Goal: Information Seeking & Learning: Check status

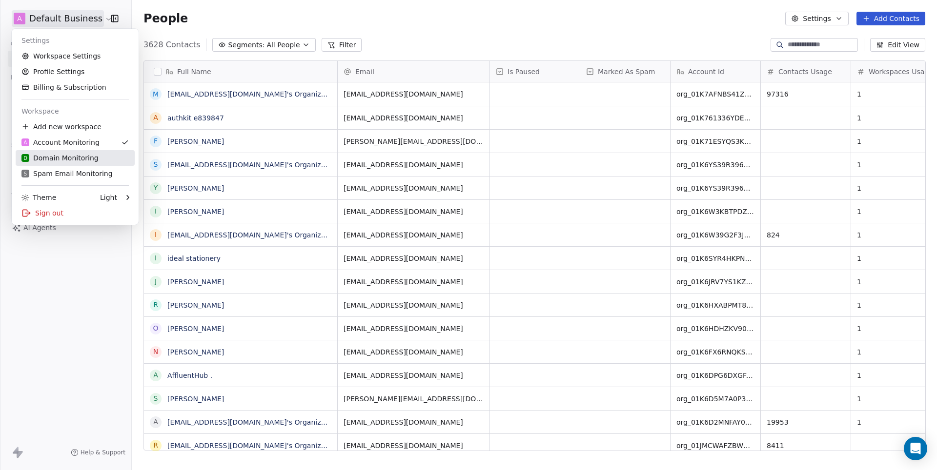
scroll to position [414, 805]
click at [69, 158] on div "D Domain Monitoring" at bounding box center [59, 158] width 77 height 10
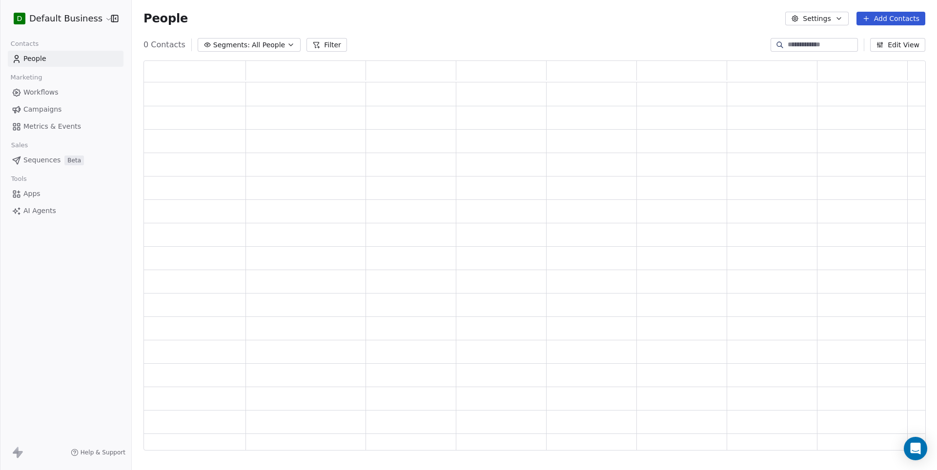
scroll to position [390, 781]
click at [793, 46] on input at bounding box center [822, 45] width 68 height 10
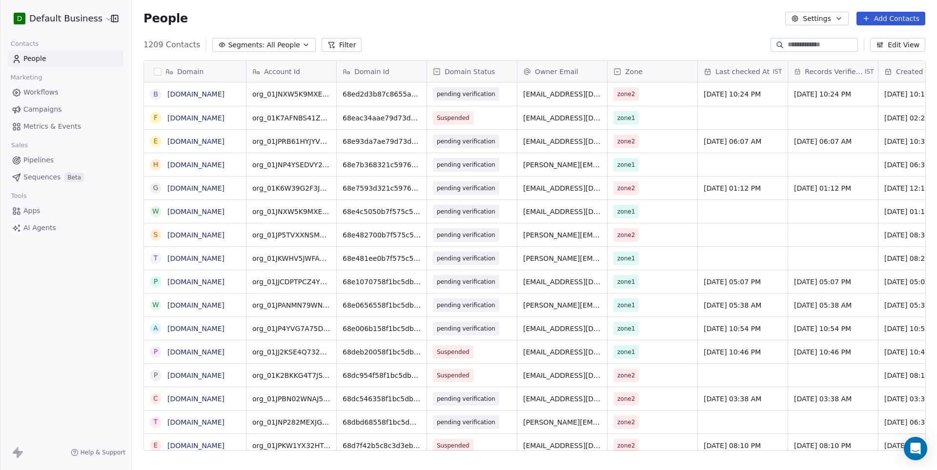
paste input "**********"
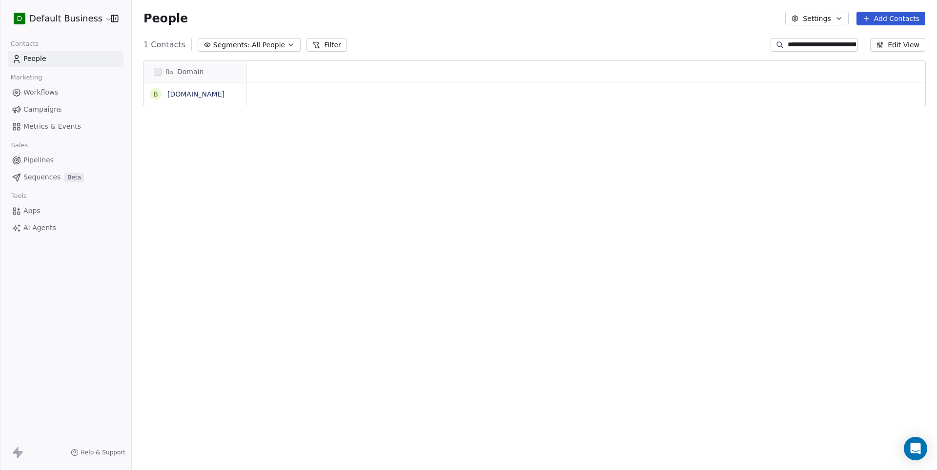
scroll to position [0, 0]
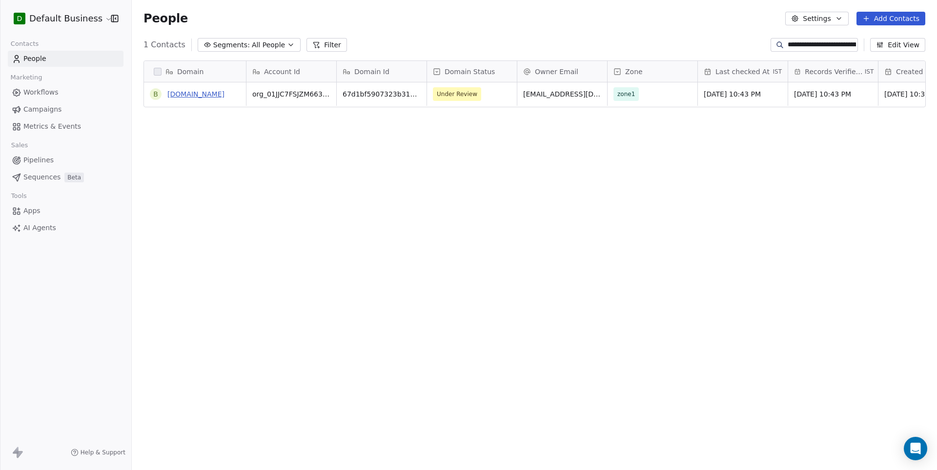
type input "**********"
click at [207, 90] on link "[DOMAIN_NAME]" at bounding box center [195, 94] width 57 height 8
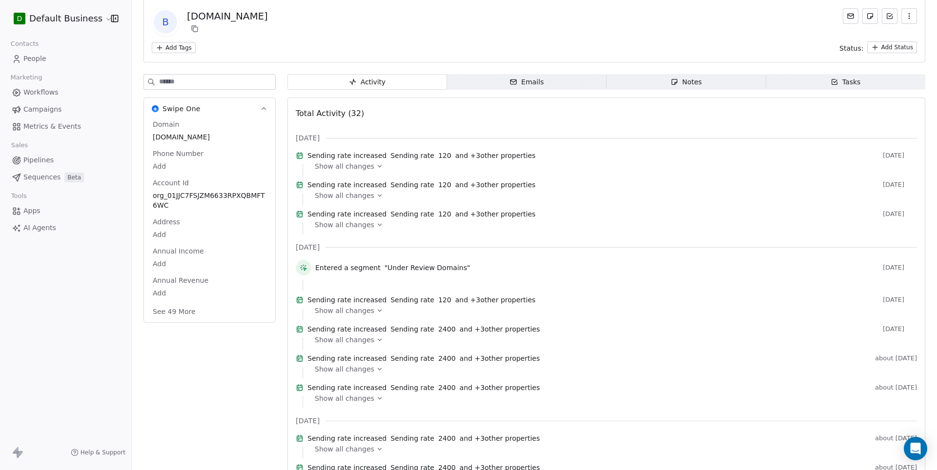
scroll to position [104, 0]
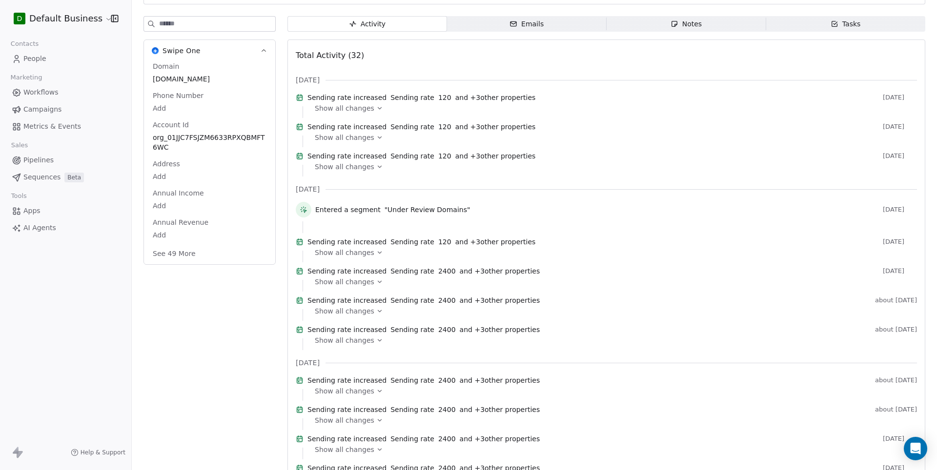
click at [165, 253] on button "See 49 More" at bounding box center [174, 254] width 55 height 18
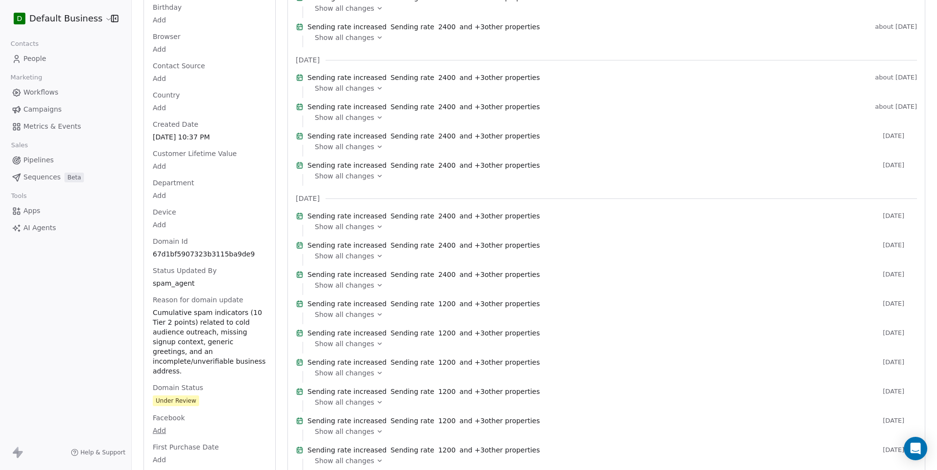
scroll to position [440, 0]
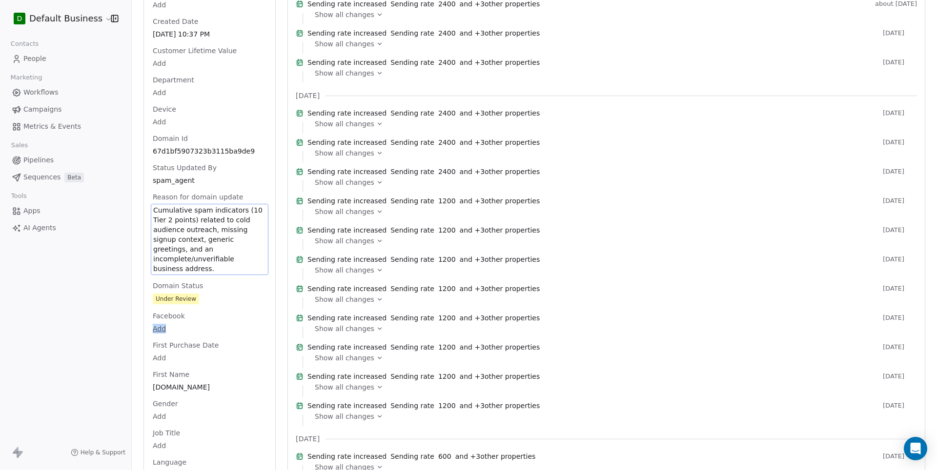
click at [205, 260] on span "Cumulative spam indicators (10 Tier 2 points) related to cold audience outreach…" at bounding box center [209, 239] width 113 height 68
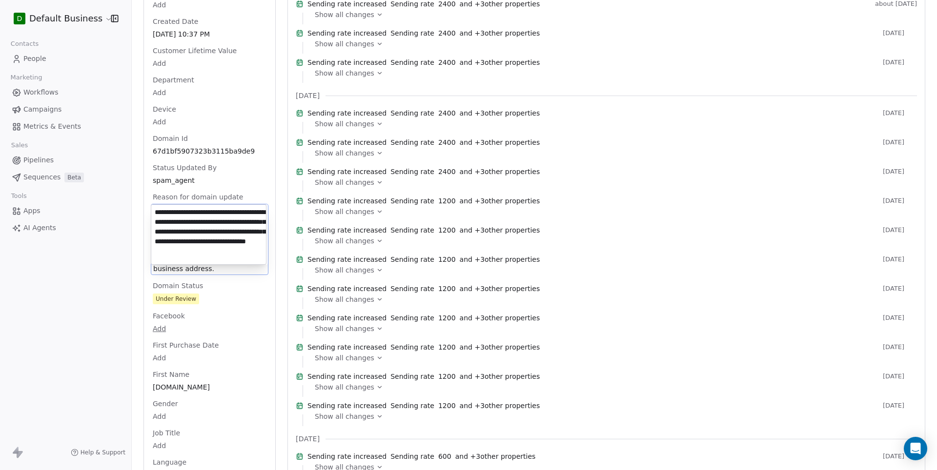
scroll to position [14, 0]
click at [205, 260] on textarea "**********" at bounding box center [208, 235] width 115 height 60
click at [239, 241] on textarea "**********" at bounding box center [208, 235] width 115 height 60
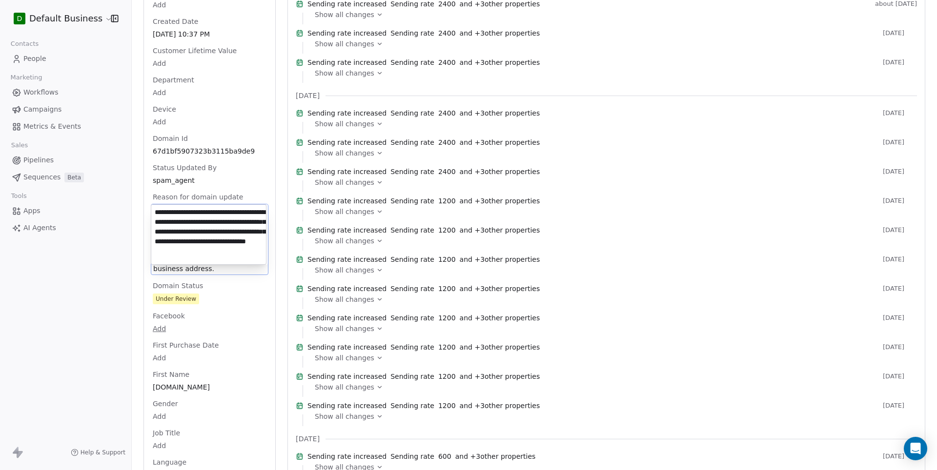
click at [200, 288] on html "D Default Business Contacts People Marketing Workflows Campaigns Metrics & Even…" at bounding box center [468, 235] width 937 height 470
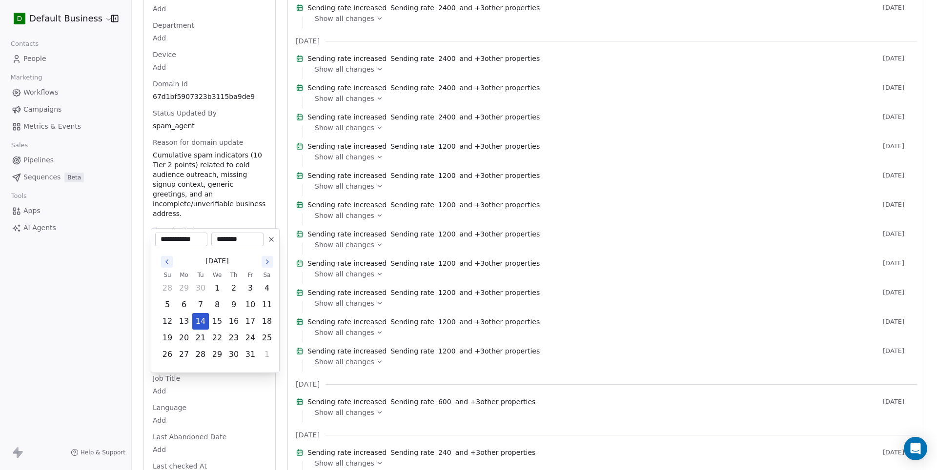
click at [214, 288] on body "D Default Business Contacts People Marketing Workflows Campaigns Metrics & Even…" at bounding box center [468, 235] width 937 height 470
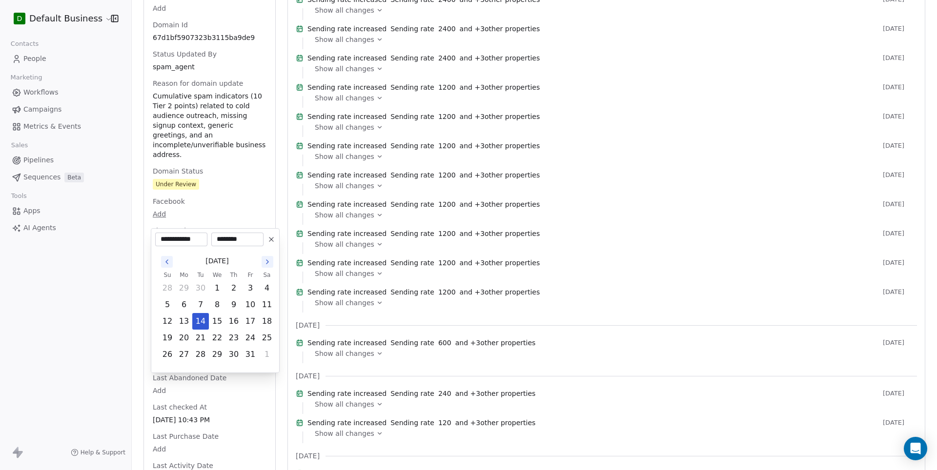
click at [214, 178] on html "D Default Business Contacts People Marketing Workflows Campaigns Metrics & Even…" at bounding box center [468, 235] width 937 height 470
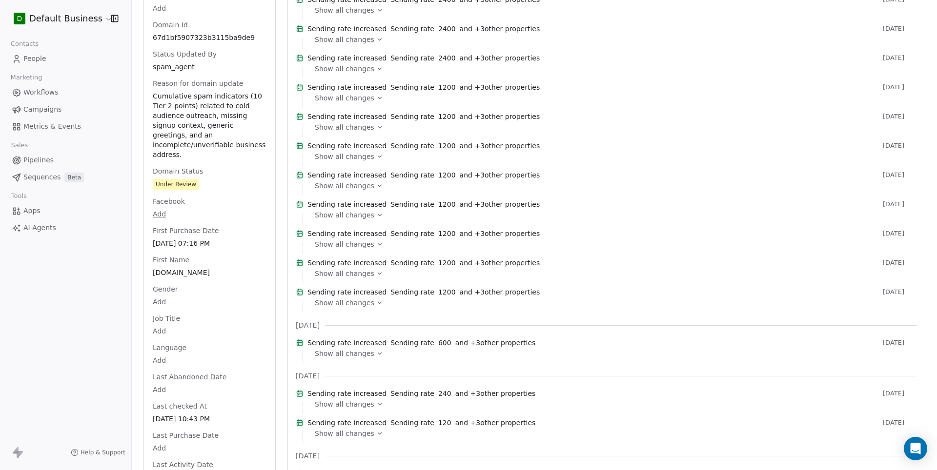
click at [209, 174] on div "Domain [DOMAIN_NAME] Phone Number Add Account Id org_01JJC7FSJZM6633RPXQBMFT6WC…" at bounding box center [210, 385] width 118 height 1686
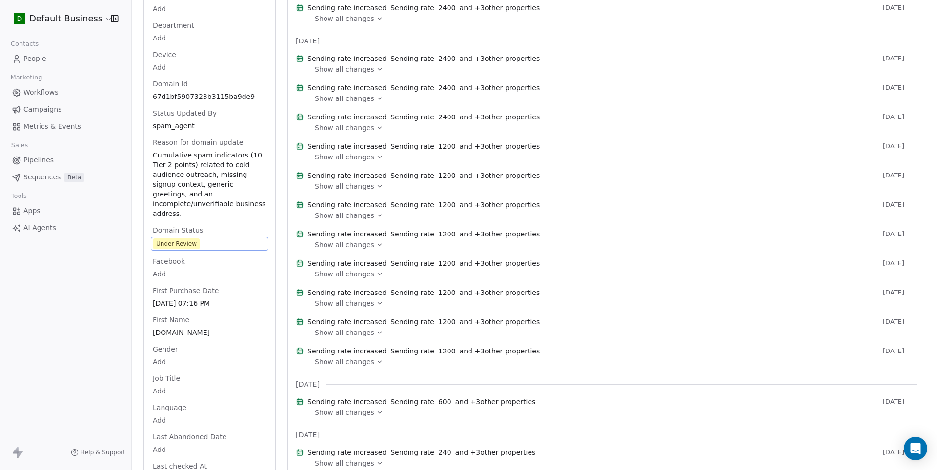
click at [209, 174] on div "Domain [DOMAIN_NAME] Phone Number Add Account Id org_01JJC7FSJZM6633RPXQBMFT6WC…" at bounding box center [210, 444] width 118 height 1687
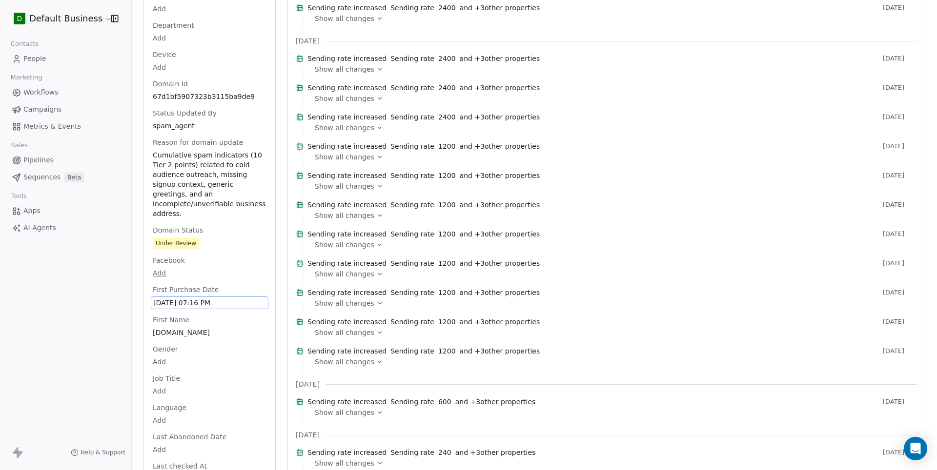
click at [207, 295] on div "Domain [DOMAIN_NAME] Phone Number Add Account Id org_01JJC7FSJZM6633RPXQBMFT6WC…" at bounding box center [210, 444] width 118 height 1687
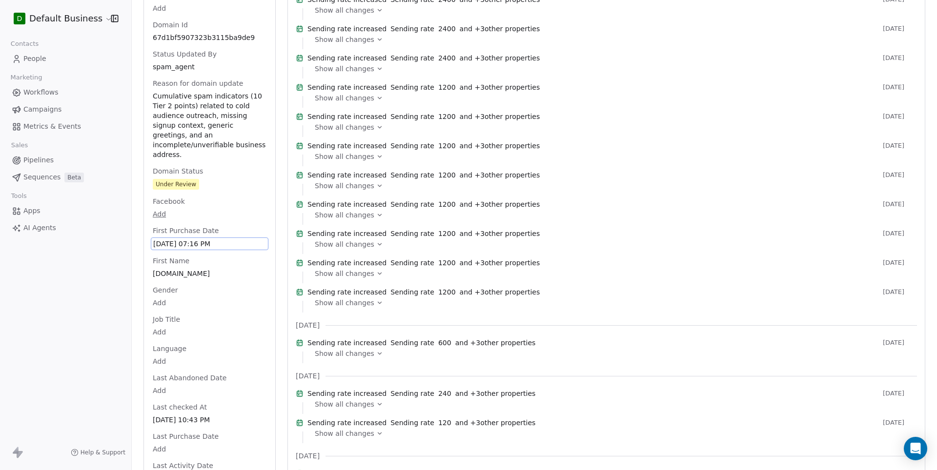
click at [197, 172] on div "Domain [DOMAIN_NAME] Phone Number Add Account Id org_01JJC7FSJZM6633RPXQBMFT6WC…" at bounding box center [210, 385] width 118 height 1687
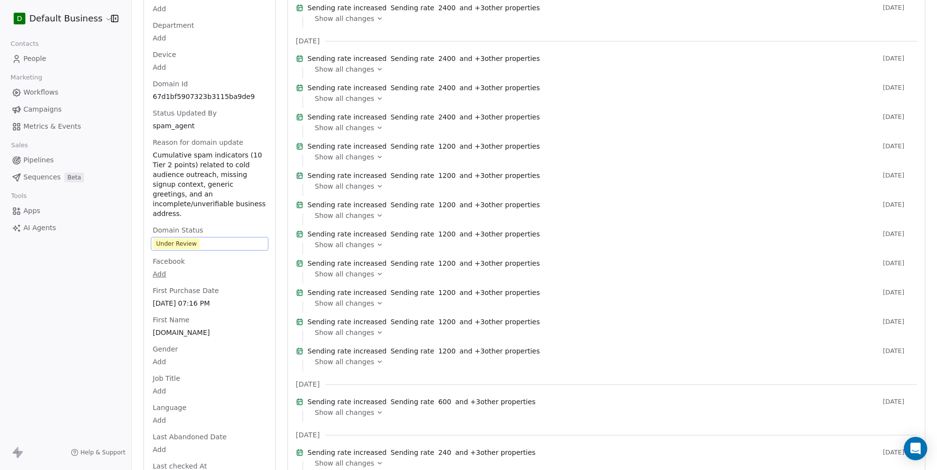
click at [215, 239] on span "Under Review" at bounding box center [209, 244] width 113 height 11
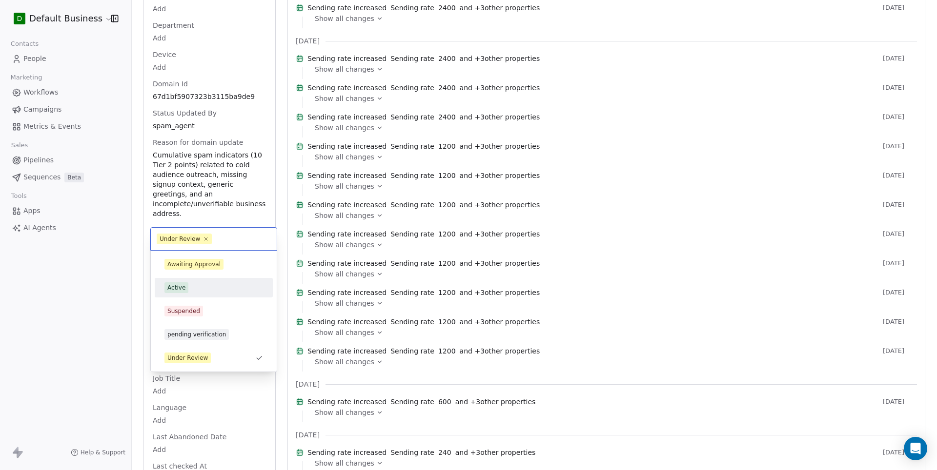
click at [198, 293] on div "Active" at bounding box center [213, 288] width 99 height 11
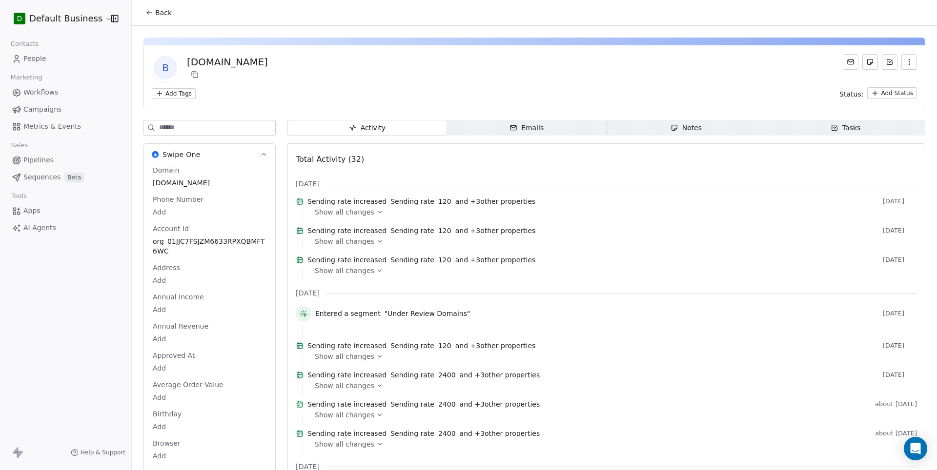
scroll to position [0, 0]
